Goal: Task Accomplishment & Management: Manage account settings

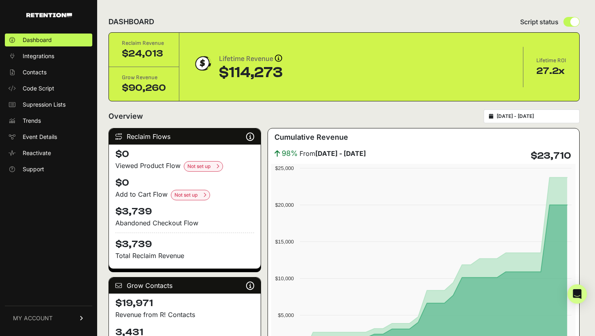
click at [81, 318] on icon at bounding box center [82, 318] width 6 height 5
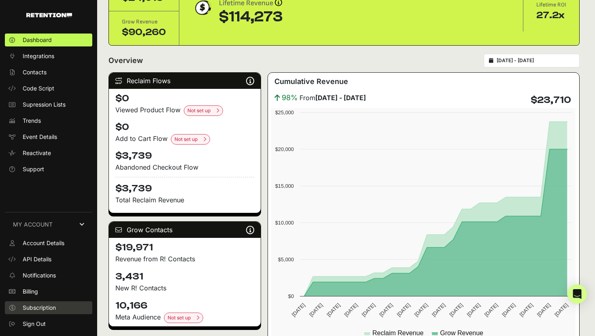
scroll to position [58, 0]
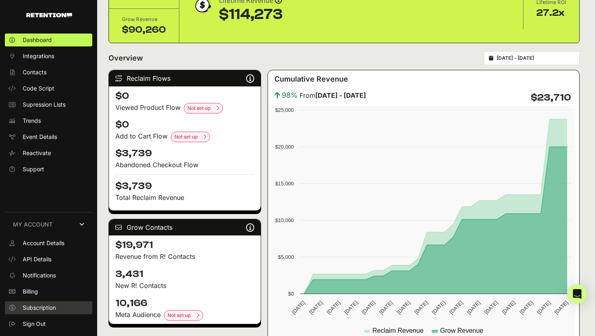
click at [49, 307] on span "Subscription" at bounding box center [39, 308] width 33 height 8
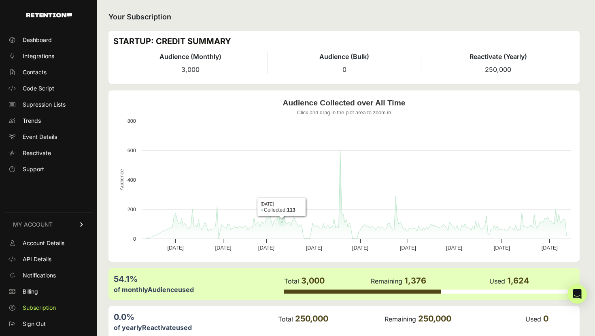
scroll to position [40, 0]
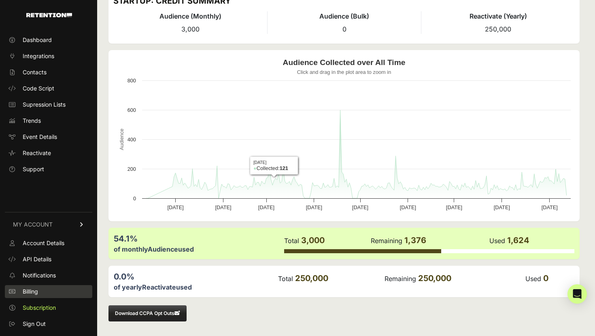
click at [44, 293] on link "Billing" at bounding box center [48, 292] width 87 height 13
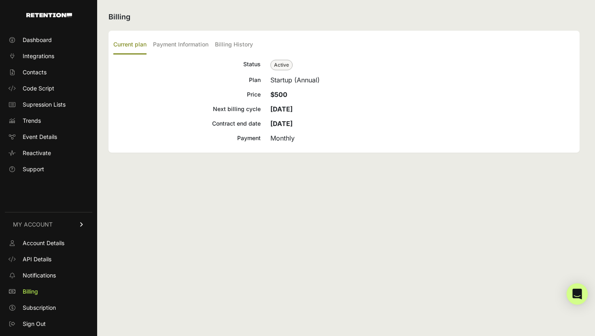
click at [575, 299] on div "Open Intercom Messenger" at bounding box center [576, 294] width 21 height 21
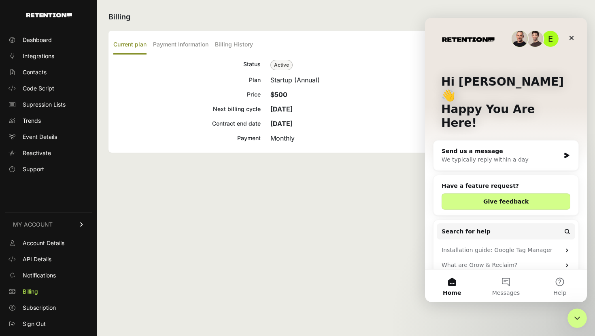
click at [548, 147] on div "Send us a message" at bounding box center [500, 151] width 118 height 8
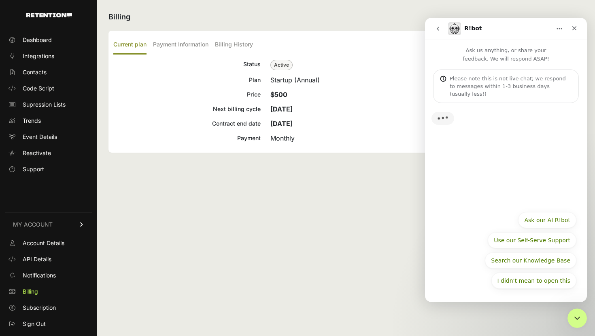
click at [515, 88] on div "Please note this is not live chat; we respond to messages within 1-3 business d…" at bounding box center [510, 86] width 122 height 23
click at [513, 77] on div "Please note this is not live chat; we respond to messages within 1-3 business d…" at bounding box center [510, 86] width 122 height 23
click at [516, 85] on div "Please note this is not live chat; we respond to messages within 1-3 business d…" at bounding box center [510, 86] width 122 height 23
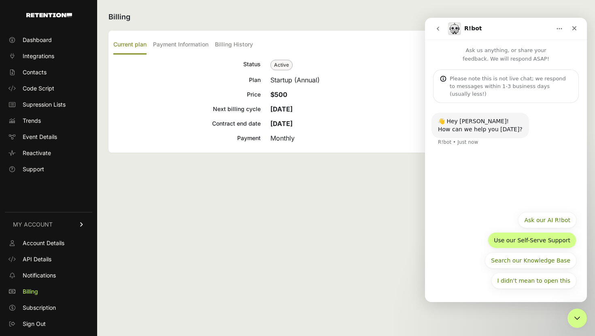
click at [546, 238] on button "Use our Self-Serve Support" at bounding box center [531, 241] width 89 height 16
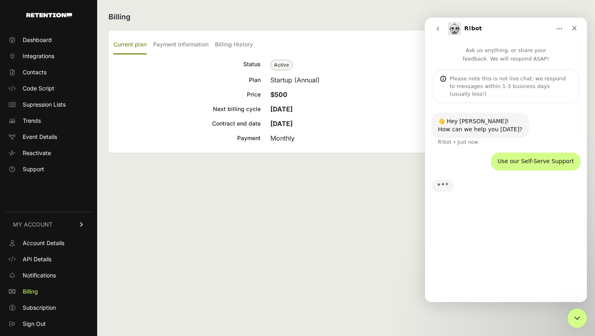
click at [524, 85] on div "Please note this is not live chat; we respond to messages within 1-3 business d…" at bounding box center [510, 86] width 122 height 23
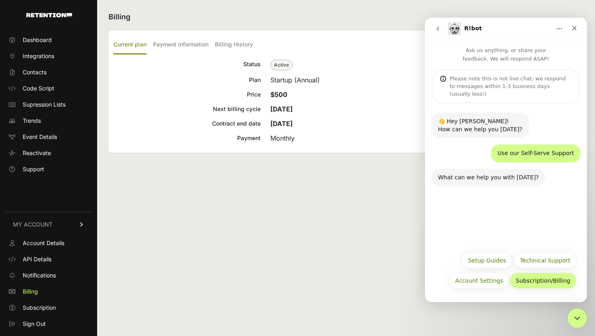
click at [528, 284] on button "Subscription/Billing" at bounding box center [542, 281] width 67 height 16
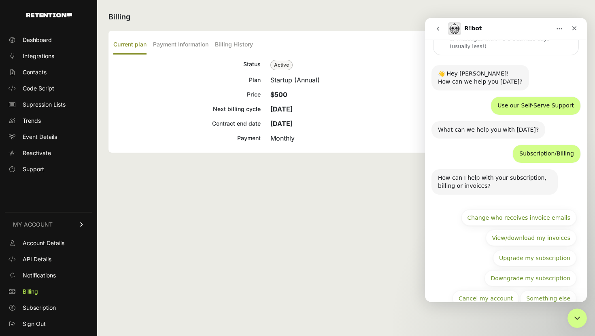
scroll to position [58, 0]
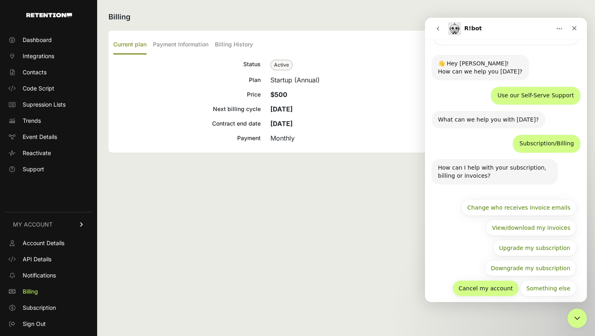
click at [505, 281] on button "Cancel my account" at bounding box center [485, 289] width 66 height 16
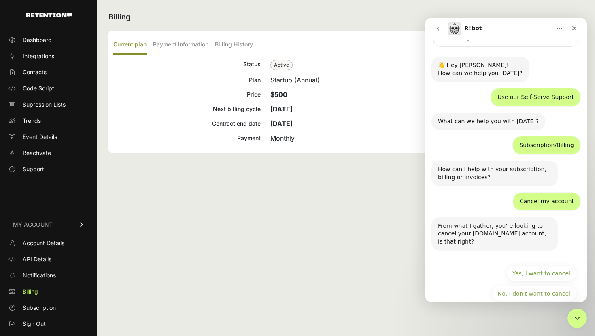
scroll to position [61, 0]
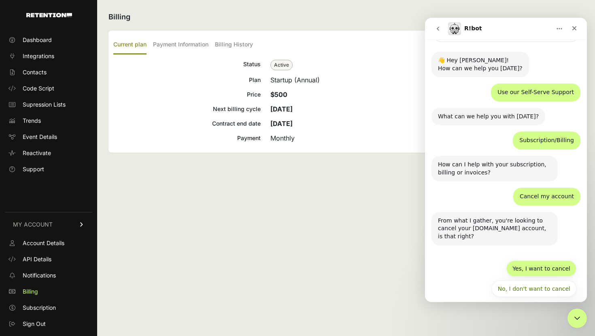
click at [541, 262] on button "Yes, I want to cancel" at bounding box center [541, 269] width 70 height 16
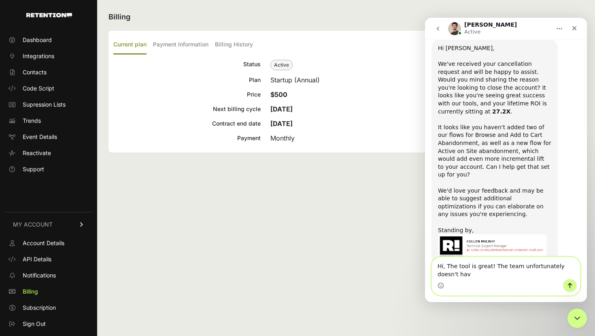
scroll to position [419, 0]
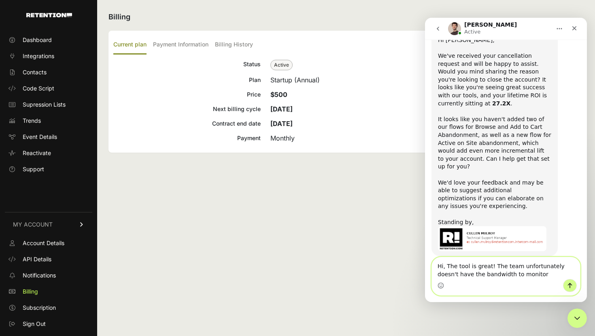
click at [526, 273] on textarea "Hi, The tool is great! The team unfortunately doesn't have the bandwidth to mon…" at bounding box center [506, 269] width 148 height 22
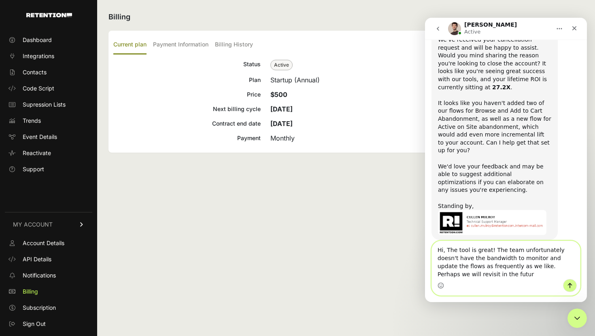
type textarea "Hi, The tool is great! The team unfortunately doesn't have the bandwidth to mon…"
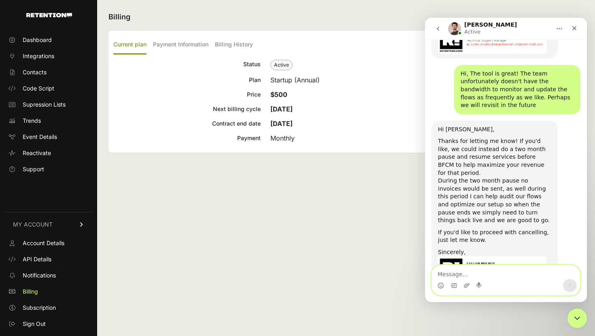
scroll to position [630, 0]
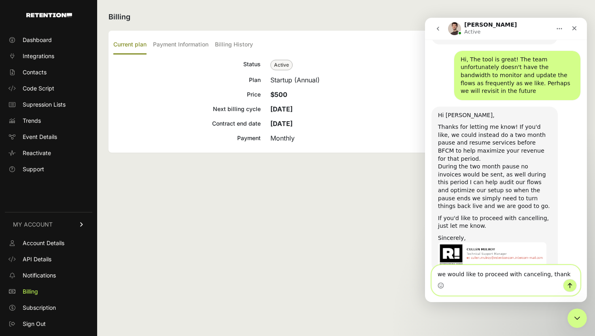
type textarea "we would like to proceed with canceling, thank you"
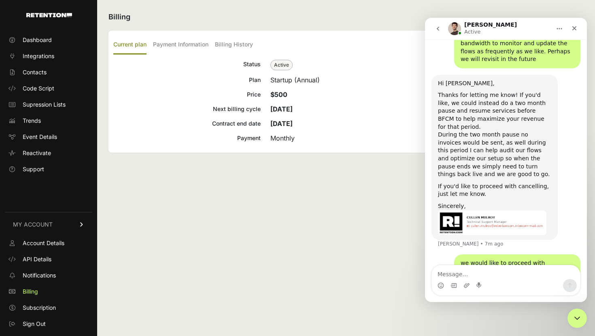
click at [484, 183] on div "If you'd like to proceed with cancelling, just let me know." at bounding box center [494, 191] width 113 height 16
click at [463, 273] on textarea "Message…" at bounding box center [506, 273] width 148 height 14
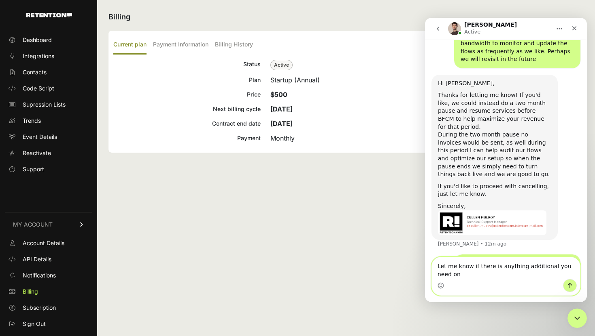
scroll to position [671, 0]
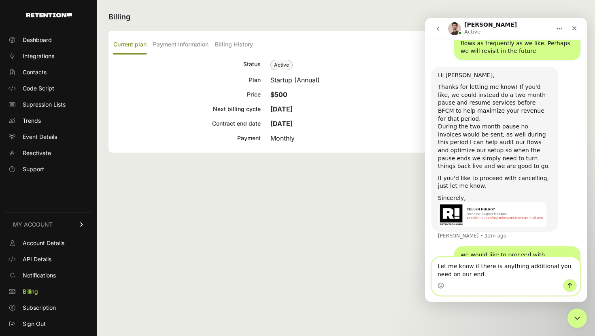
type textarea "Let me know if there is anything additional you need on our end"
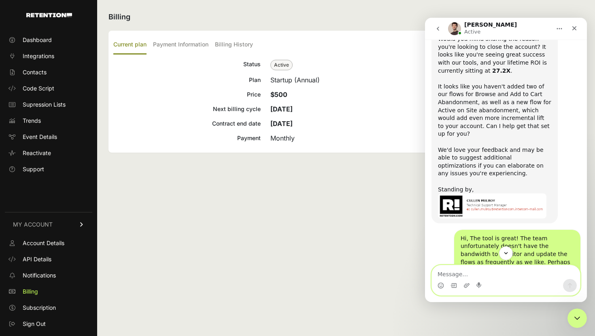
scroll to position [689, 0]
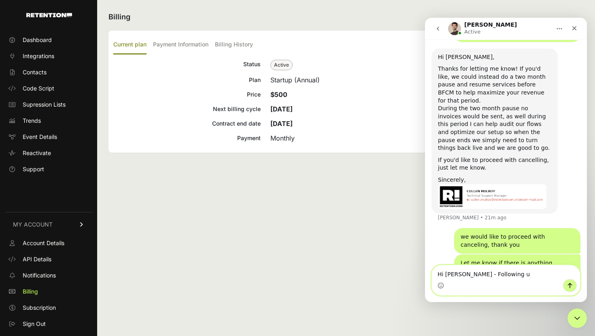
type textarea "Hi Cullen - Following up"
drag, startPoint x: 467, startPoint y: 273, endPoint x: 509, endPoint y: 272, distance: 42.1
click at [509, 272] on textarea "Hi Cullen - Following up" at bounding box center [506, 273] width 148 height 14
click at [510, 275] on textarea "Hi Cullen - Following up" at bounding box center [506, 273] width 148 height 14
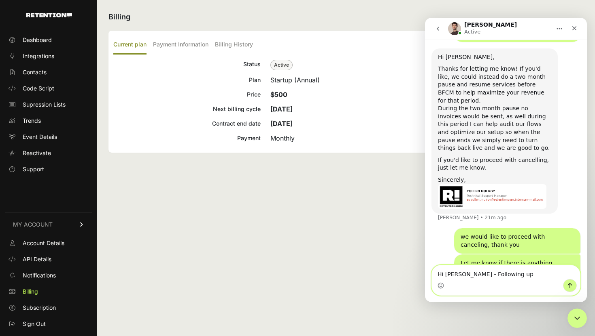
click at [510, 275] on textarea "Hi Cullen - Following up" at bounding box center [506, 273] width 148 height 14
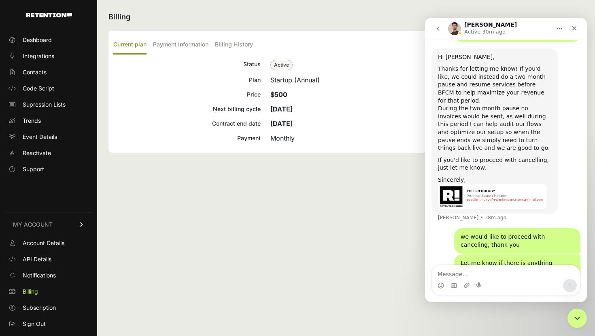
click at [497, 184] on img "Cullen says…" at bounding box center [492, 196] width 108 height 25
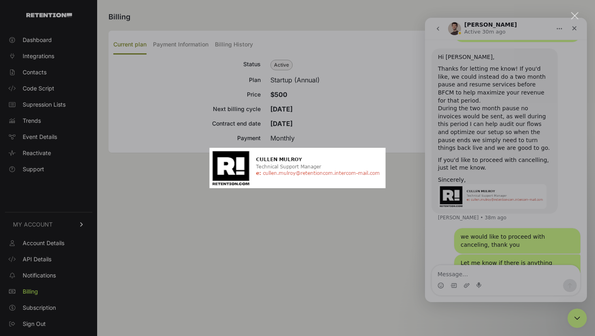
scroll to position [0, 0]
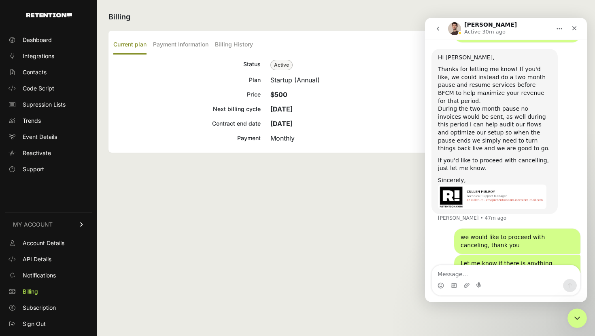
scroll to position [689, 0]
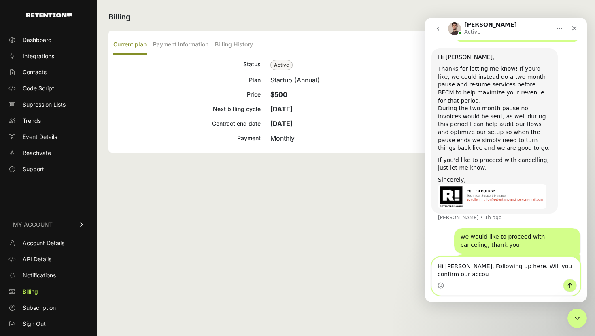
scroll to position [697, 0]
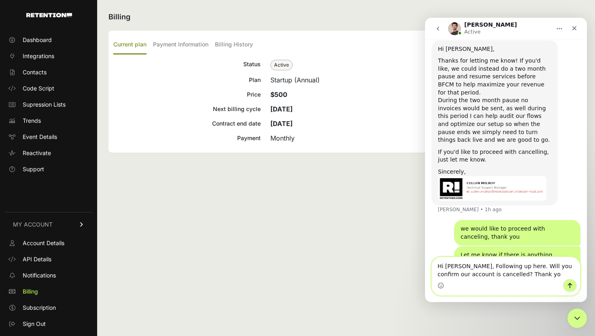
type textarea "Hi [PERSON_NAME], Following up here. Will you confirm our account is cancelled?…"
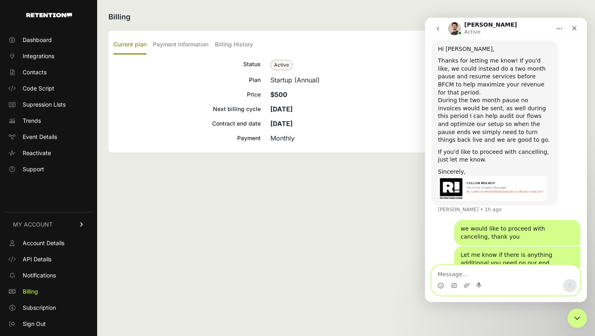
scroll to position [729, 0]
